Goal: Information Seeking & Learning: Find specific fact

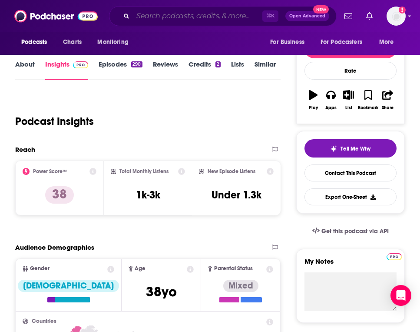
click at [164, 20] on input "Search podcasts, credits, & more..." at bounding box center [198, 16] width 130 height 14
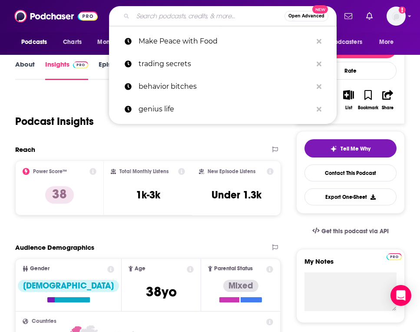
paste input "From Vision to Creation"
type input "From Vision to Creation"
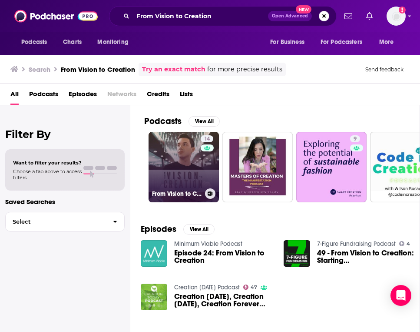
click at [200, 166] on link "14 From Vision to Creation" at bounding box center [184, 167] width 70 height 70
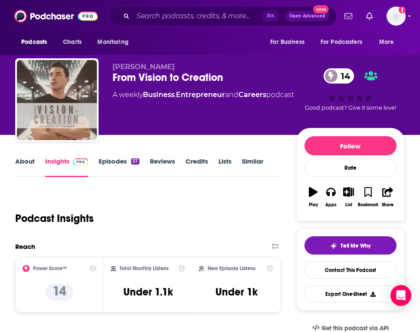
click at [192, 78] on div "From Vision to Creation 14" at bounding box center [205, 77] width 184 height 13
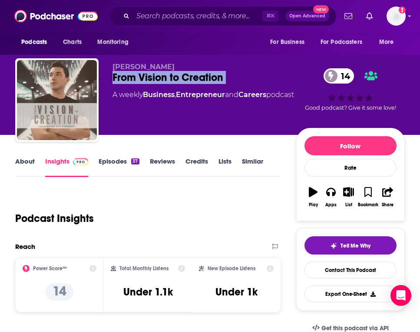
click at [192, 78] on div "From Vision to Creation 14" at bounding box center [205, 77] width 184 height 13
copy div "From Vision to Creation 14"
